Goal: Check status

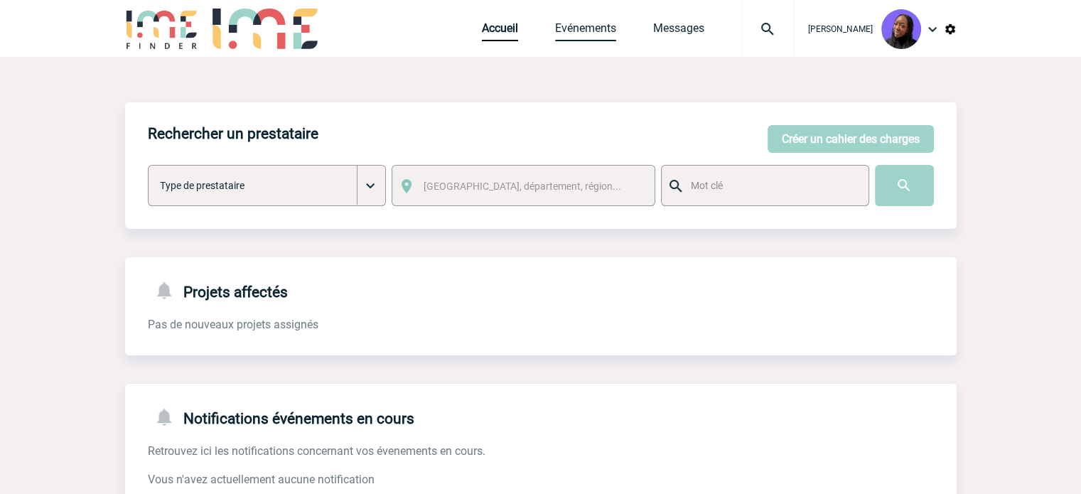
click at [600, 26] on link "Evénements" at bounding box center [585, 31] width 61 height 20
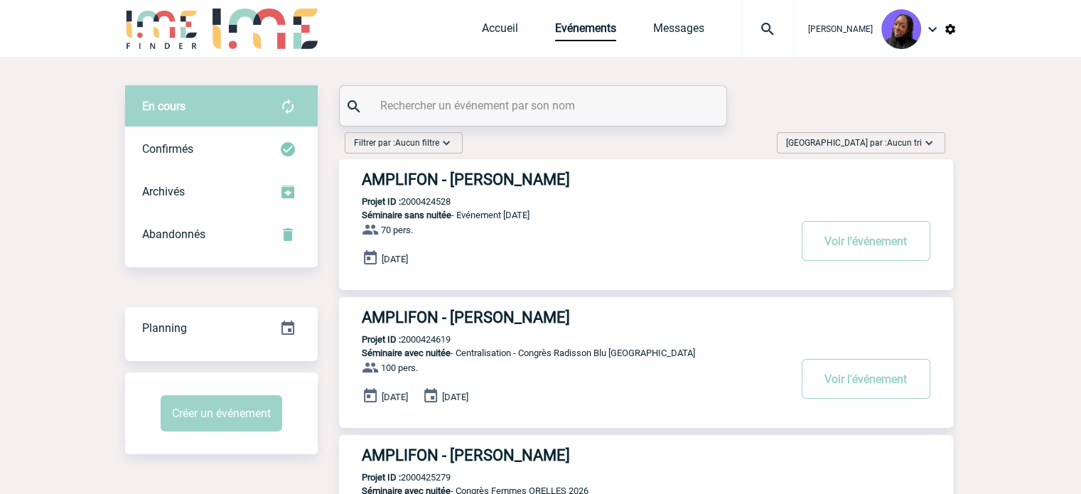
click at [443, 107] on input "text" at bounding box center [535, 105] width 316 height 21
paste input "2000425214"
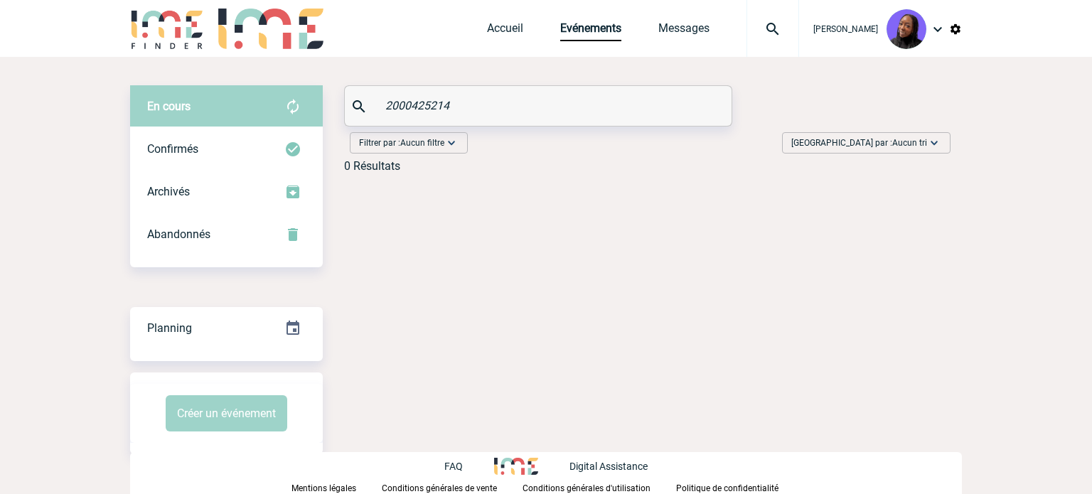
type input "2000425214"
